Goal: Use online tool/utility: Utilize a website feature to perform a specific function

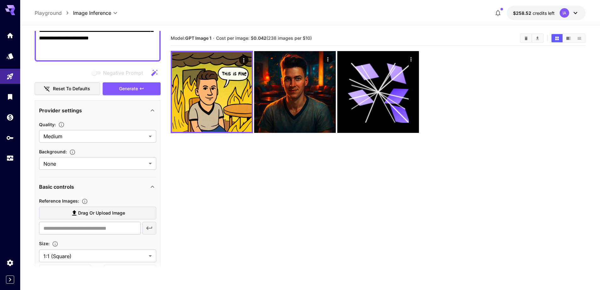
scroll to position [105, 0]
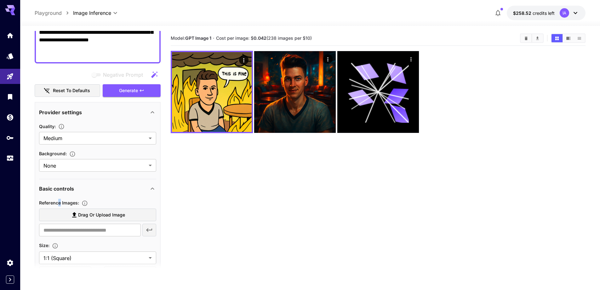
click at [60, 202] on span "Reference Images :" at bounding box center [59, 202] width 40 height 5
click at [72, 201] on span "Reference Images :" at bounding box center [59, 202] width 40 height 5
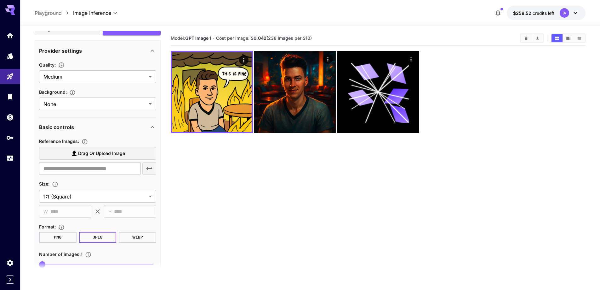
scroll to position [168, 0]
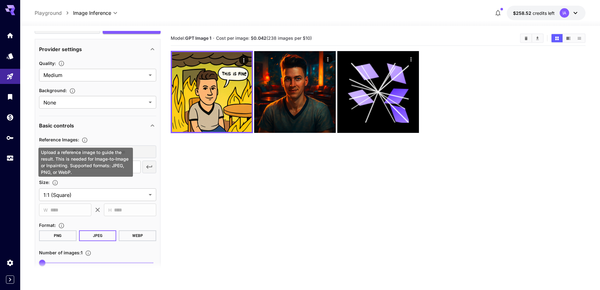
click at [85, 140] on icon "Upload a reference image to guide the result. This is needed for Image-to-Image…" at bounding box center [85, 140] width 6 height 6
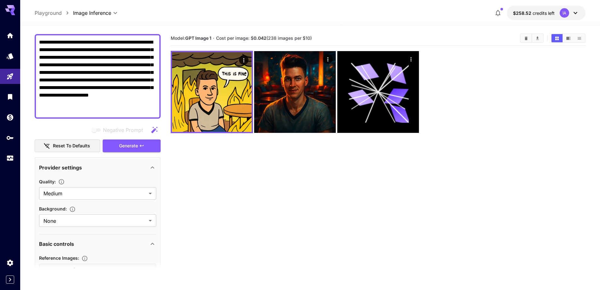
scroll to position [42, 0]
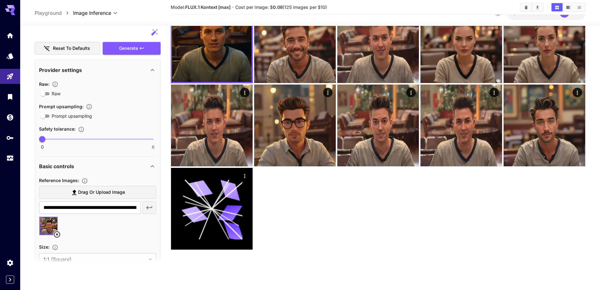
scroll to position [158, 0]
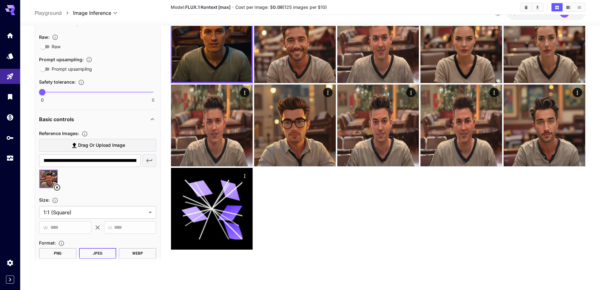
click at [58, 187] on icon at bounding box center [57, 187] width 8 height 8
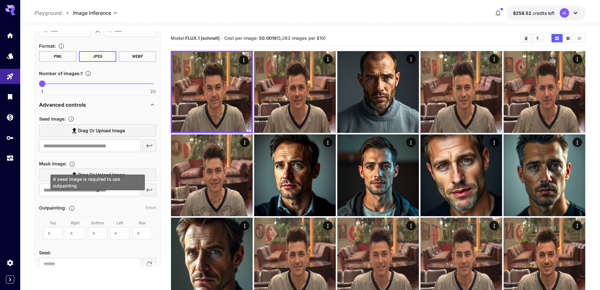
scroll to position [201, 0]
